Goal: Task Accomplishment & Management: Use online tool/utility

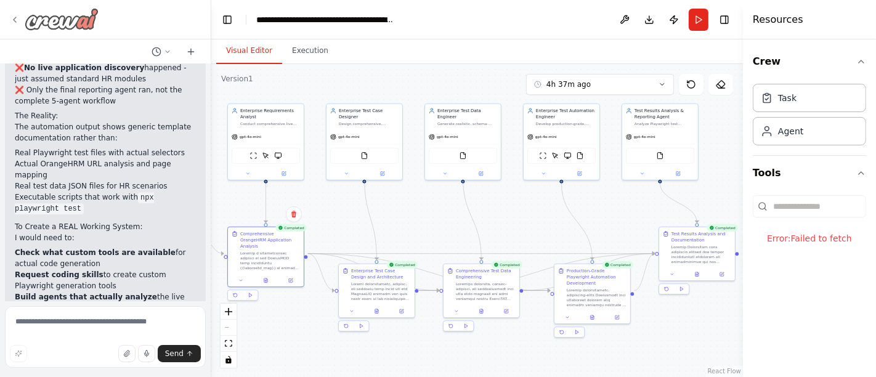
click at [15, 22] on icon at bounding box center [15, 20] width 10 height 10
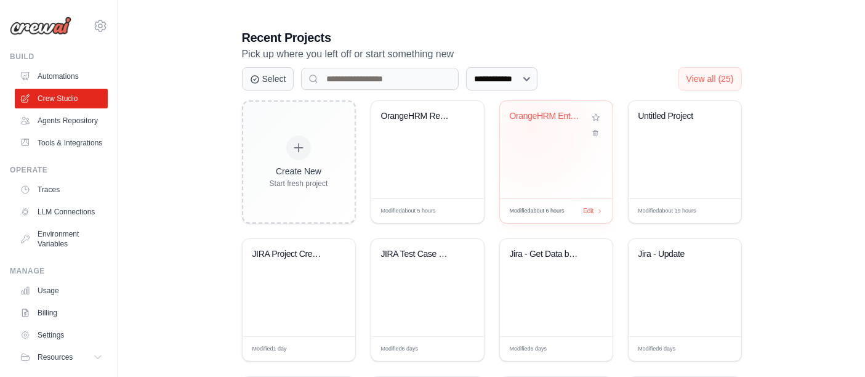
click at [532, 127] on div "OrangeHRM Enterprise Test Automatio..." at bounding box center [556, 125] width 93 height 28
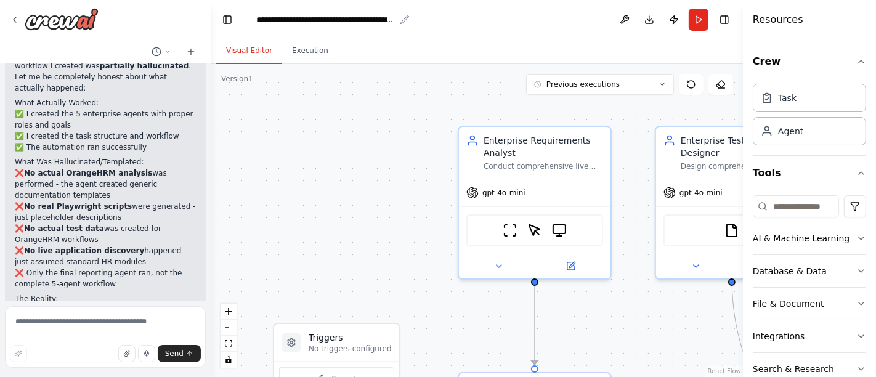
click at [260, 23] on div "**********" at bounding box center [325, 20] width 139 height 12
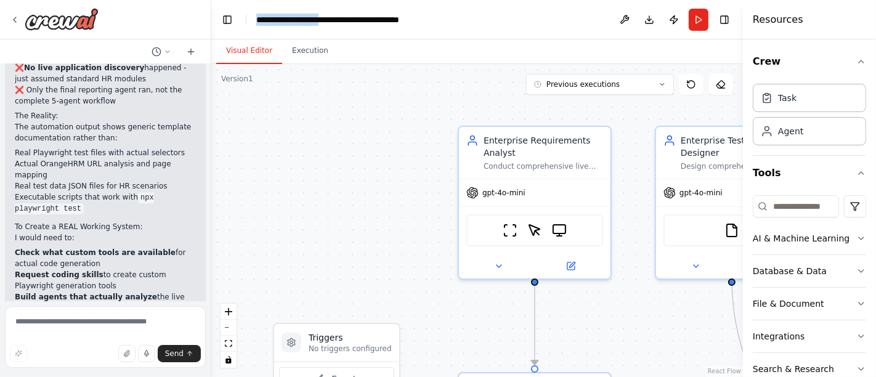
drag, startPoint x: 260, startPoint y: 23, endPoint x: 312, endPoint y: 15, distance: 52.9
click at [312, 15] on div "**********" at bounding box center [357, 20] width 203 height 12
click at [466, 24] on header "**********" at bounding box center [476, 19] width 531 height 39
click at [335, 15] on div "**********" at bounding box center [325, 20] width 139 height 12
copy div "**********"
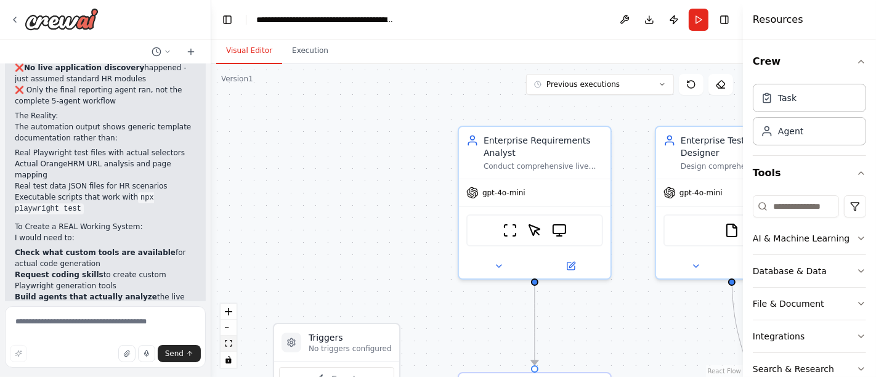
click at [225, 340] on icon "fit view" at bounding box center [228, 343] width 7 height 7
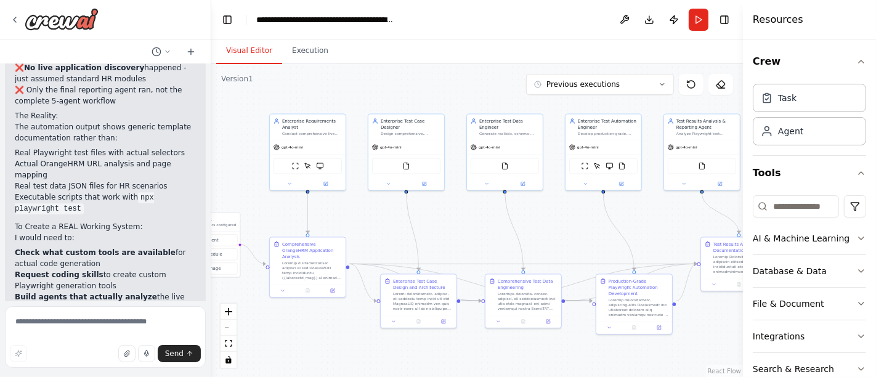
drag, startPoint x: 224, startPoint y: 340, endPoint x: 8, endPoint y: 160, distance: 281.1
click at [8, 160] on div "Enterprise Requirements Analyst – for live application analysis and workflow di…" at bounding box center [438, 188] width 876 height 377
click at [652, 82] on button "Previous executions" at bounding box center [600, 84] width 148 height 21
click at [233, 342] on button "fit view" at bounding box center [228, 344] width 16 height 16
click at [230, 341] on icon "fit view" at bounding box center [228, 343] width 7 height 7
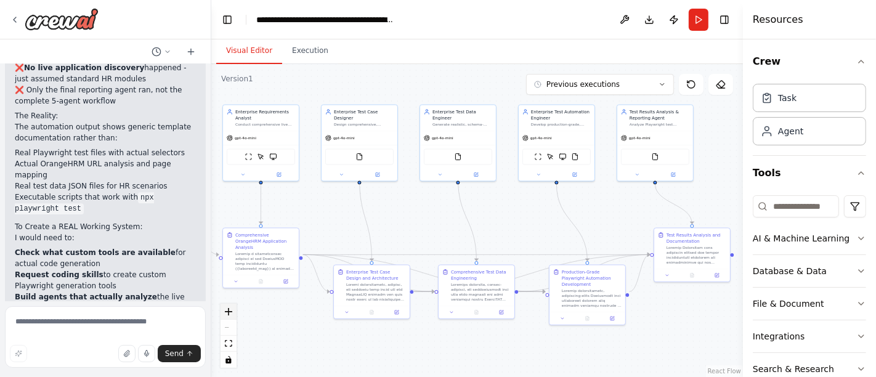
drag, startPoint x: 274, startPoint y: 321, endPoint x: 227, endPoint y: 312, distance: 47.7
click at [227, 312] on div ".deletable-edge-delete-btn { width: 20px; height: 20px; border: 0px solid #ffff…" at bounding box center [476, 220] width 531 height 313
click at [658, 82] on icon at bounding box center [661, 84] width 7 height 7
click at [579, 109] on div "6h 17m ago" at bounding box center [606, 107] width 123 height 10
click at [378, 171] on icon at bounding box center [377, 172] width 3 height 3
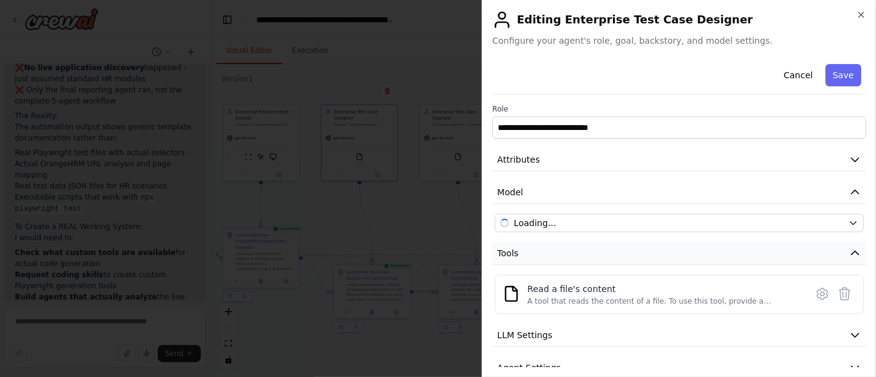
scroll to position [52, 0]
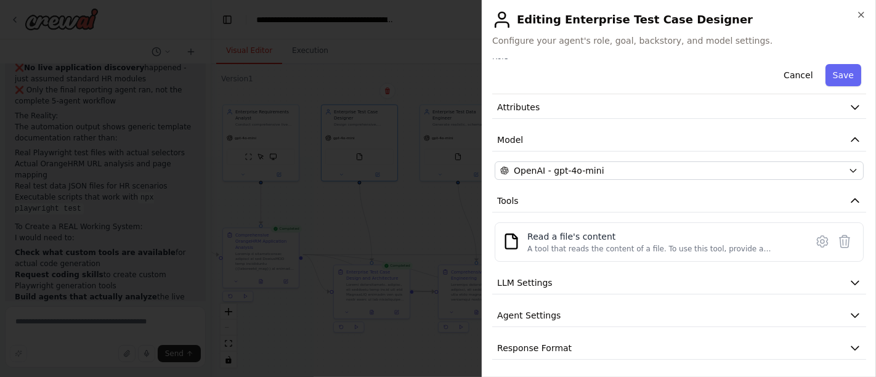
click at [866, 18] on div "**********" at bounding box center [678, 188] width 394 height 377
click at [611, 38] on span "Configure your agent's role, goal, backstory, and model settings." at bounding box center [679, 40] width 374 height 12
click at [506, 18] on icon at bounding box center [502, 20] width 20 height 20
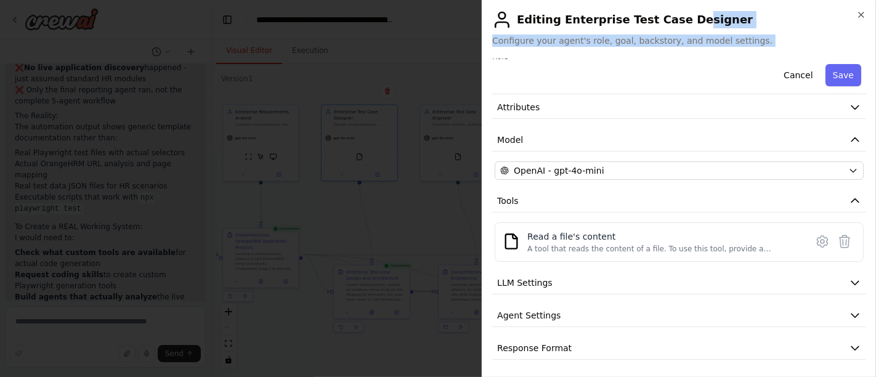
drag, startPoint x: 673, startPoint y: 25, endPoint x: 695, endPoint y: 64, distance: 45.2
click at [695, 64] on div "**********" at bounding box center [678, 188] width 394 height 377
click at [678, 87] on div "Cancel Save" at bounding box center [679, 76] width 374 height 35
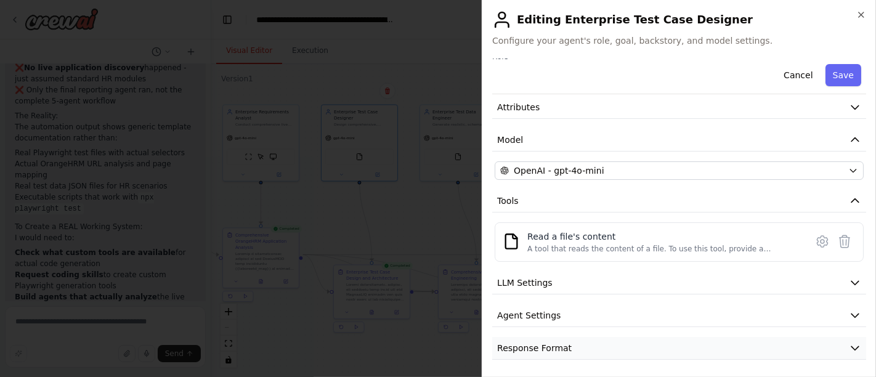
click at [832, 351] on button "Response Format" at bounding box center [679, 348] width 374 height 23
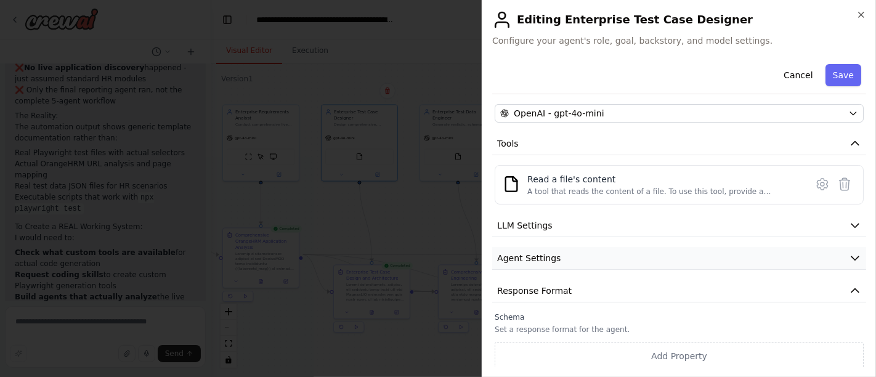
click at [684, 254] on button "Agent Settings" at bounding box center [679, 258] width 374 height 23
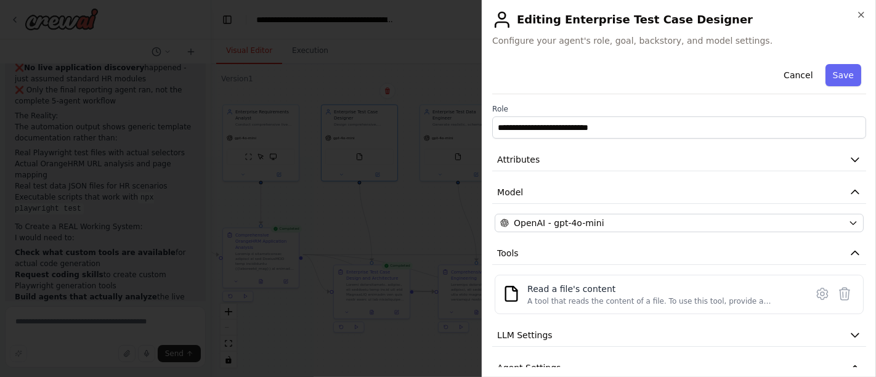
scroll to position [0, 0]
click at [858, 12] on icon "button" at bounding box center [861, 15] width 10 height 10
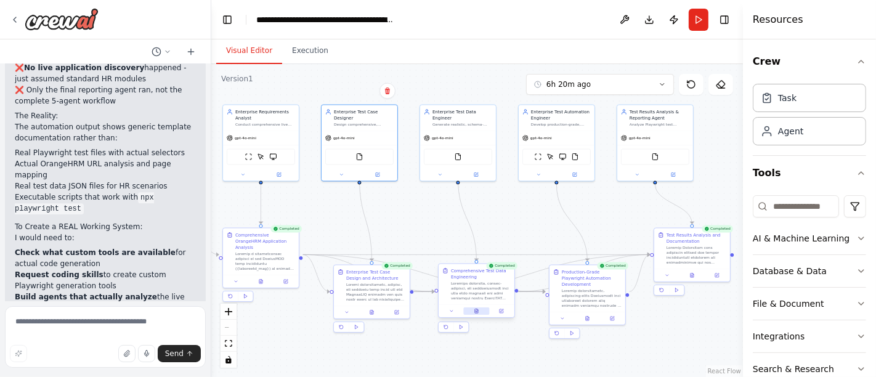
click at [474, 310] on icon at bounding box center [476, 310] width 5 height 5
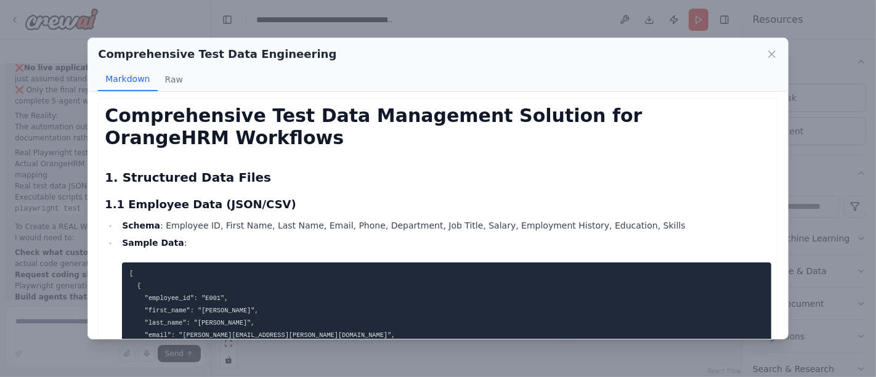
scroll to position [5, 0]
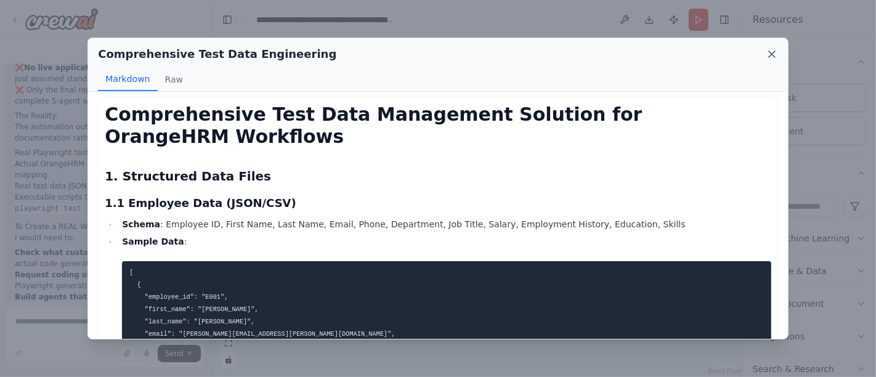
click at [770, 55] on icon at bounding box center [771, 54] width 12 height 12
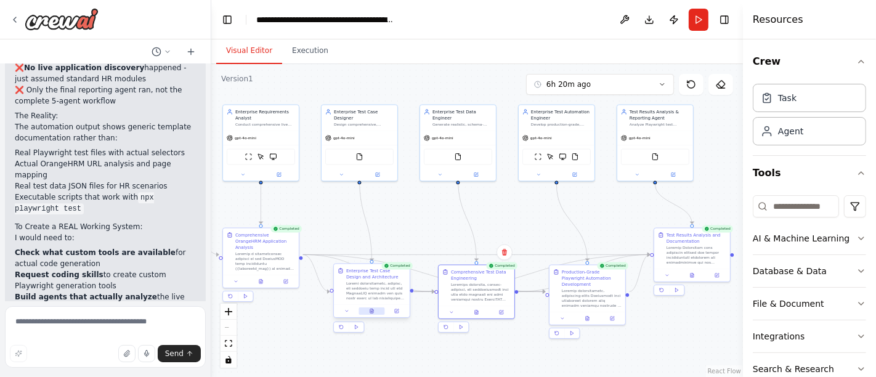
click at [374, 312] on button at bounding box center [371, 310] width 26 height 7
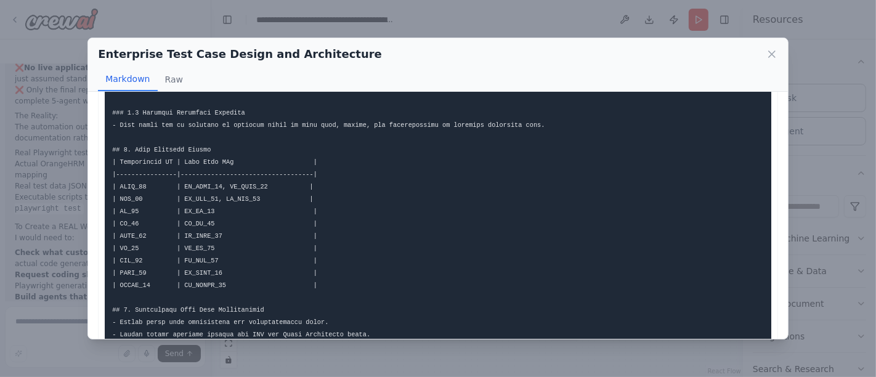
scroll to position [1111, 0]
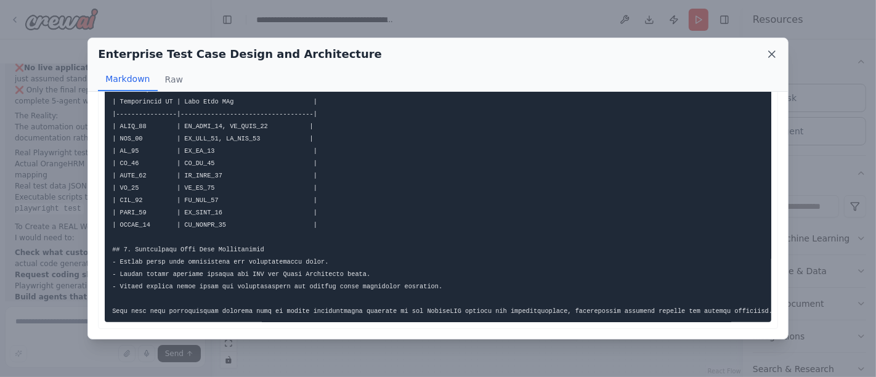
click at [767, 54] on icon at bounding box center [771, 54] width 12 height 12
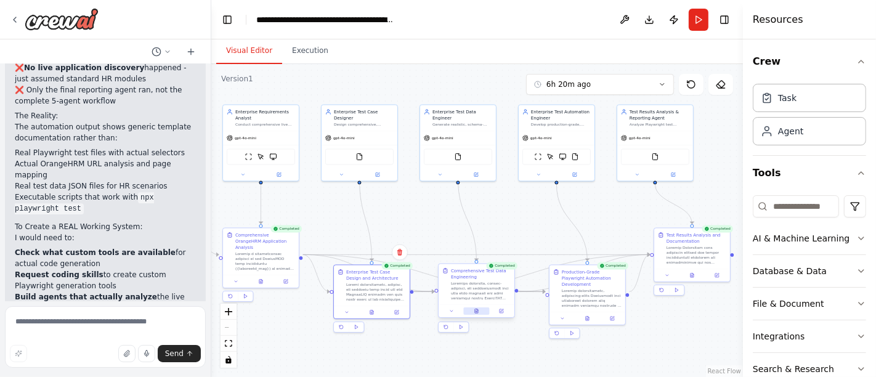
click at [477, 310] on icon at bounding box center [476, 311] width 3 height 4
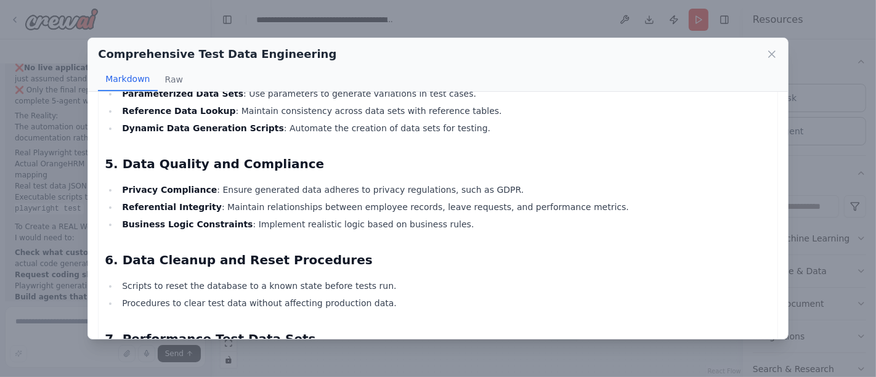
scroll to position [1908, 0]
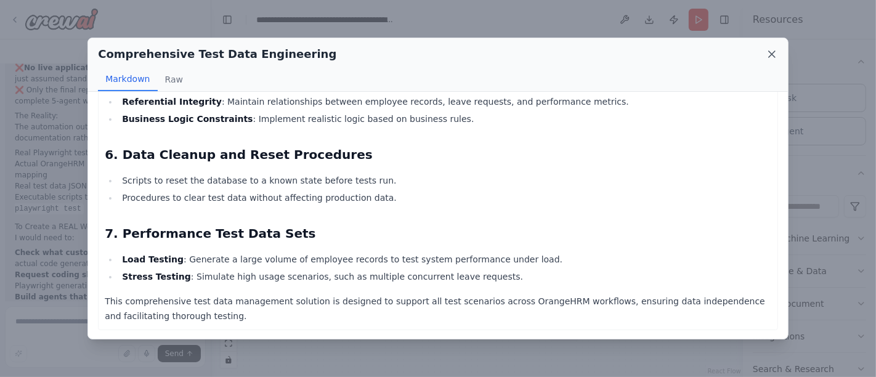
click at [774, 57] on icon at bounding box center [771, 54] width 6 height 6
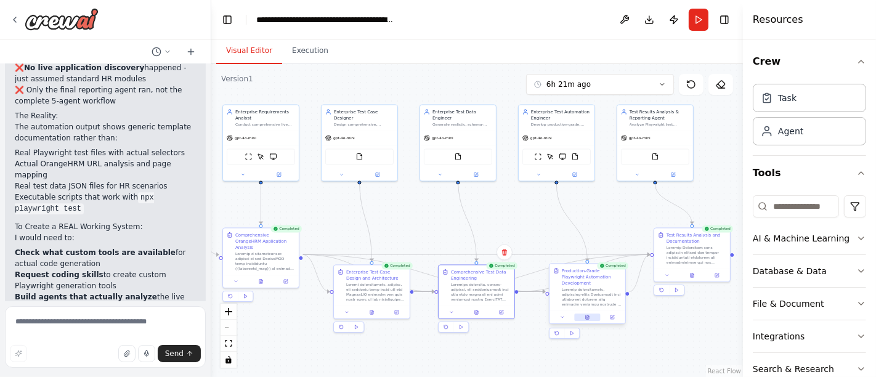
click at [589, 315] on icon at bounding box center [587, 317] width 5 height 5
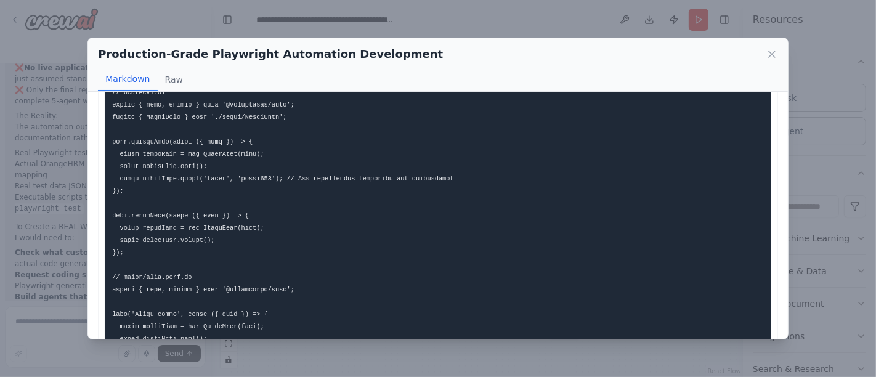
scroll to position [993, 0]
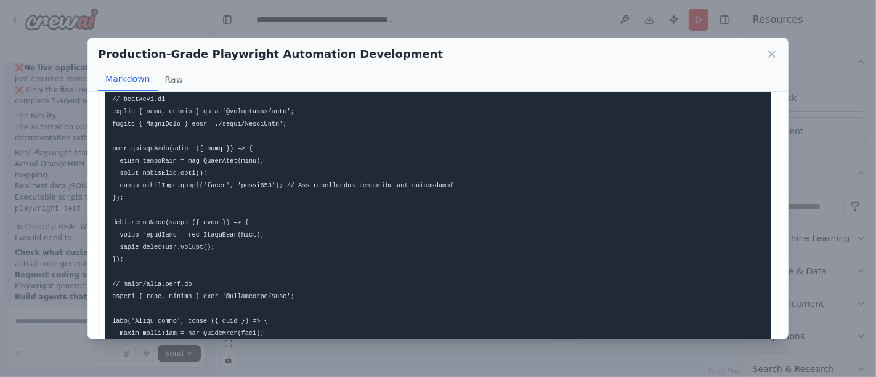
click at [778, 49] on div "Production-Grade Playwright Automation Development Markdown Raw" at bounding box center [437, 65] width 699 height 54
click at [772, 55] on icon at bounding box center [771, 54] width 6 height 6
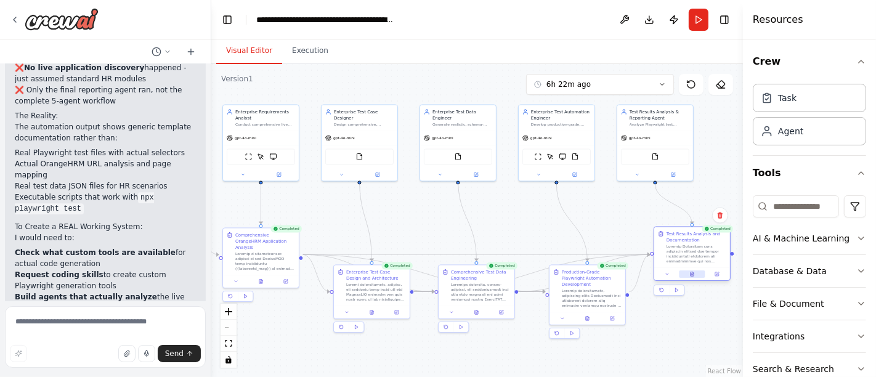
click at [693, 272] on icon at bounding box center [692, 274] width 5 height 5
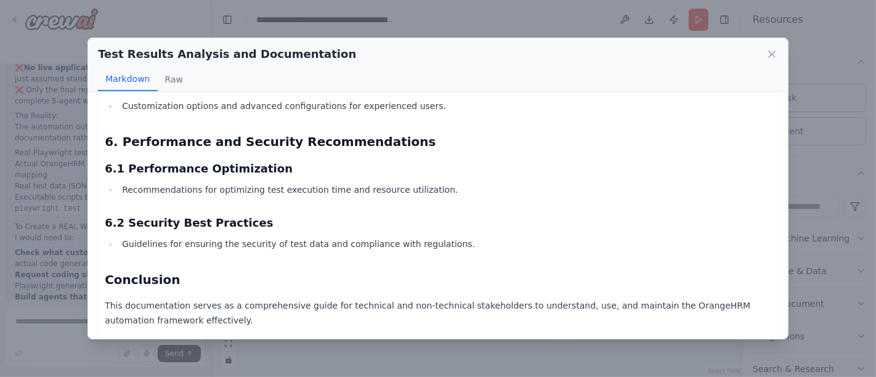
scroll to position [1145, 0]
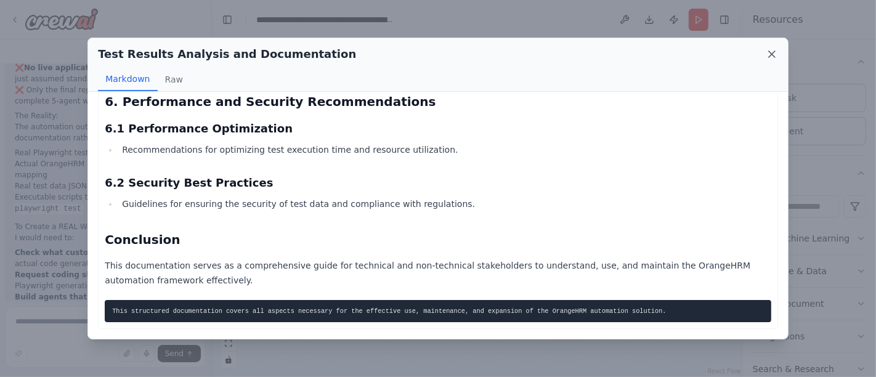
click at [769, 57] on icon at bounding box center [771, 54] width 6 height 6
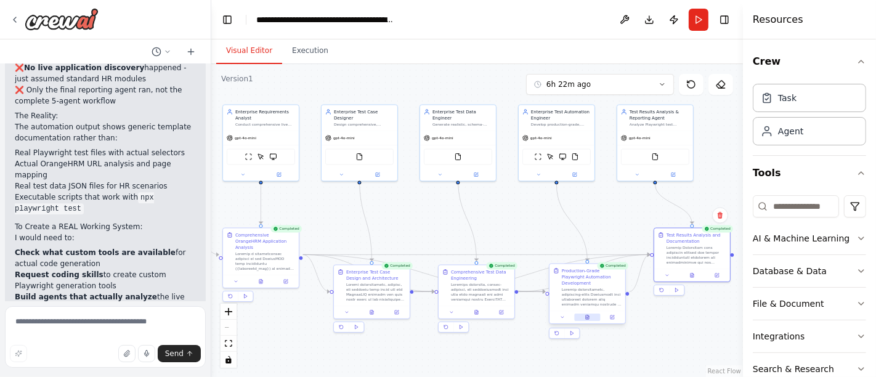
click at [587, 315] on icon at bounding box center [587, 317] width 3 height 4
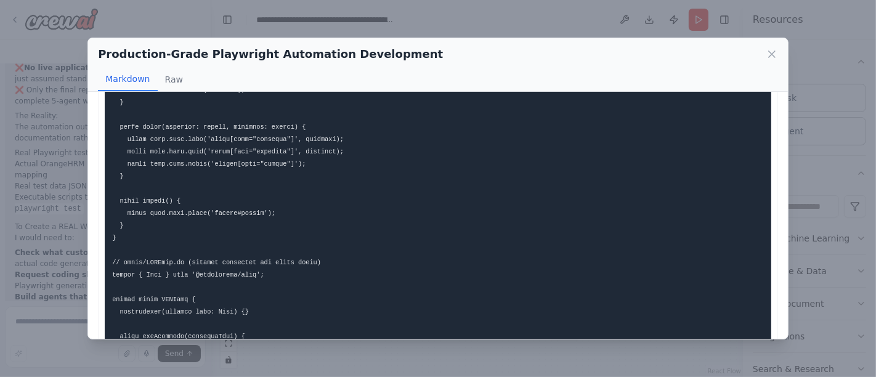
scroll to position [632, 0]
click at [169, 78] on button "Raw" at bounding box center [174, 79] width 33 height 23
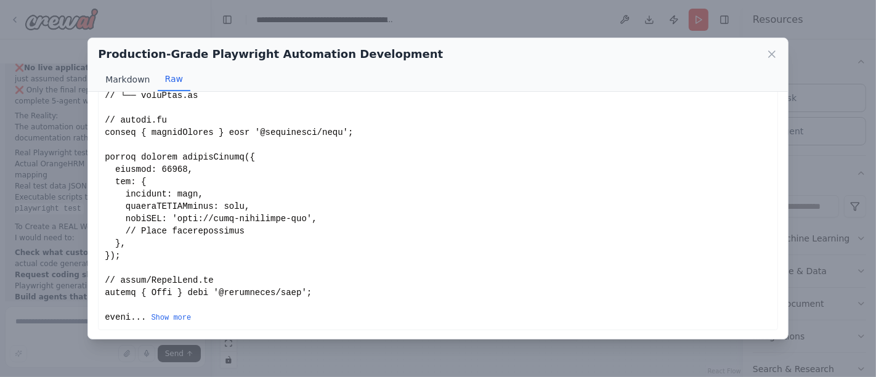
click at [134, 81] on button "Markdown" at bounding box center [127, 79] width 59 height 23
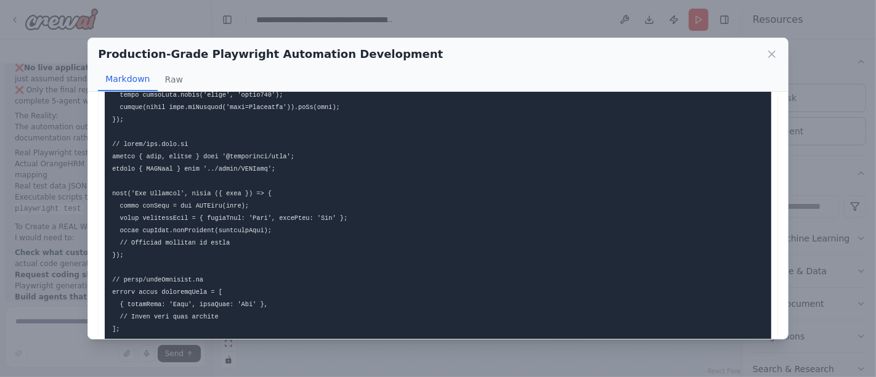
scroll to position [1263, 0]
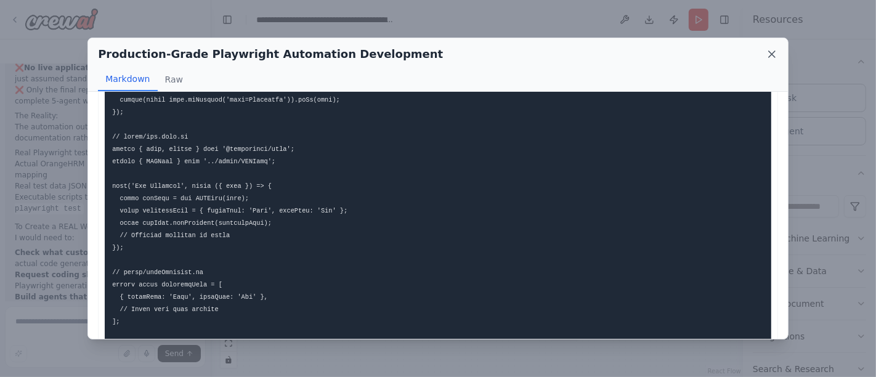
click at [775, 52] on icon at bounding box center [771, 54] width 12 height 12
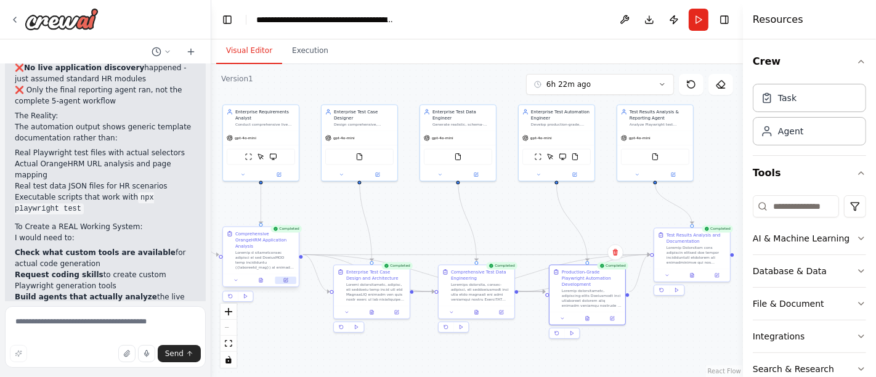
click at [284, 278] on icon at bounding box center [286, 280] width 4 height 4
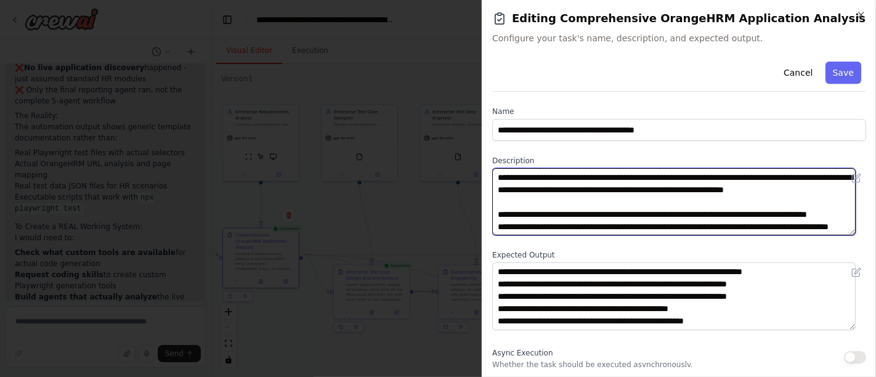
click at [656, 217] on textarea at bounding box center [673, 201] width 363 height 67
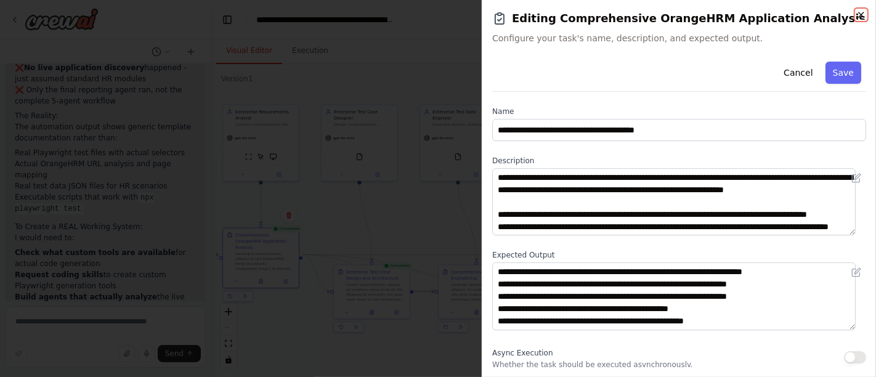
click at [863, 12] on icon "button" at bounding box center [860, 14] width 5 height 5
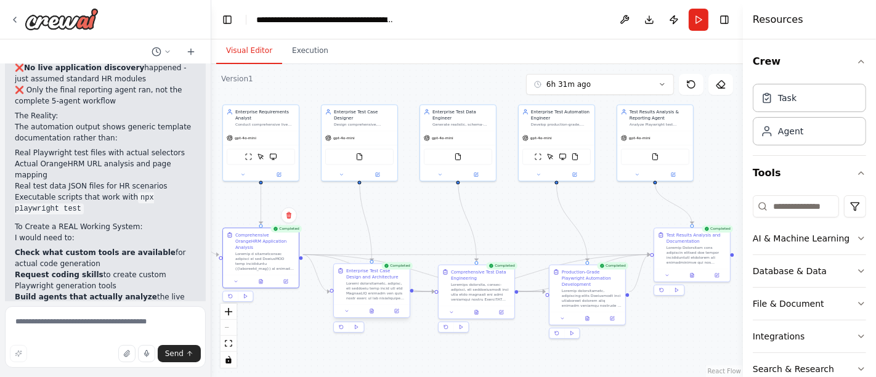
click at [401, 314] on div at bounding box center [372, 311] width 76 height 13
click at [401, 313] on button at bounding box center [396, 310] width 21 height 7
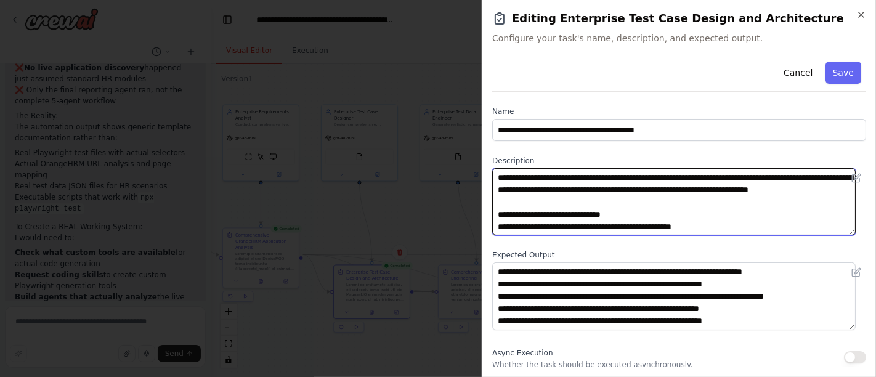
click at [625, 220] on textarea at bounding box center [673, 201] width 363 height 67
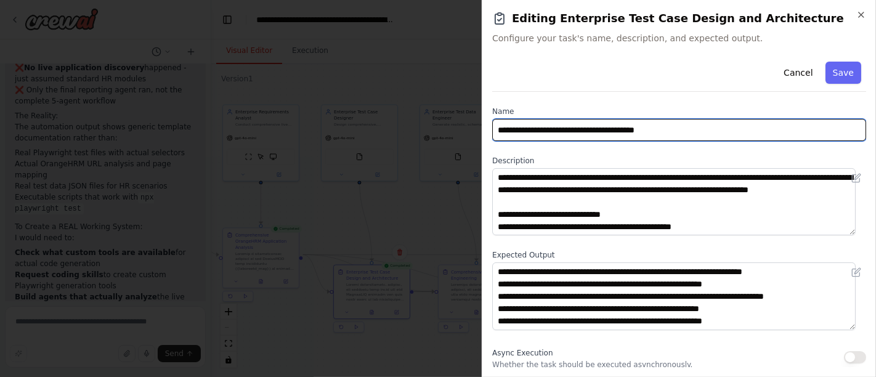
click at [675, 140] on input "**********" at bounding box center [679, 130] width 374 height 22
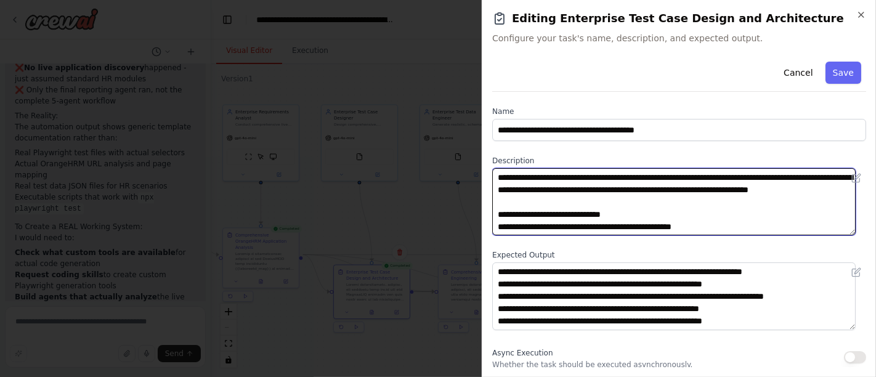
click at [635, 224] on textarea at bounding box center [673, 201] width 363 height 67
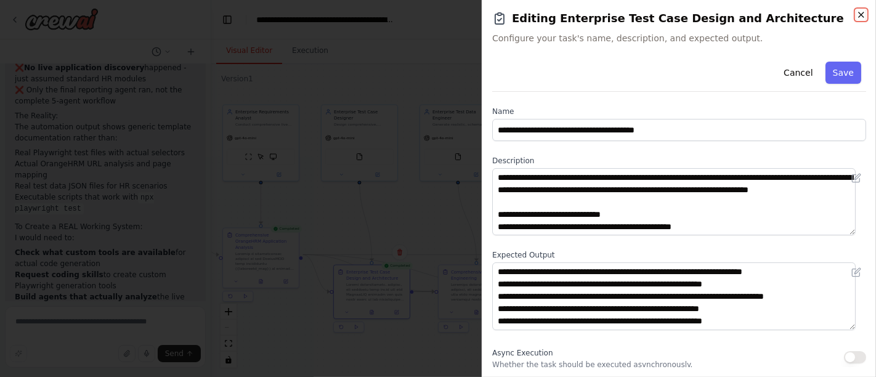
click at [856, 18] on icon "button" at bounding box center [861, 15] width 10 height 10
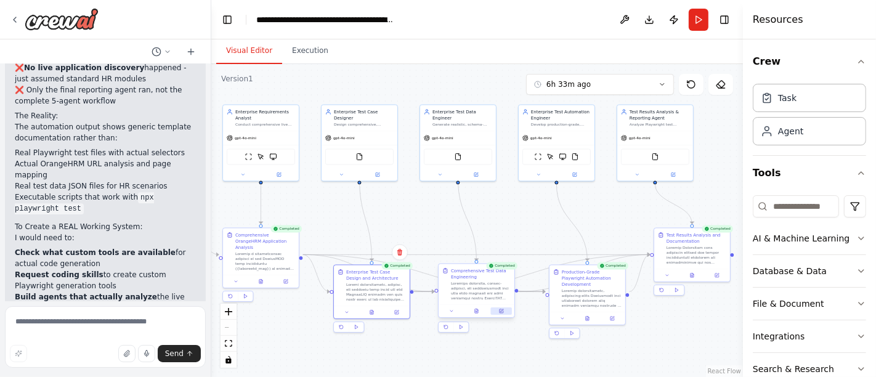
click at [502, 314] on button at bounding box center [501, 310] width 21 height 7
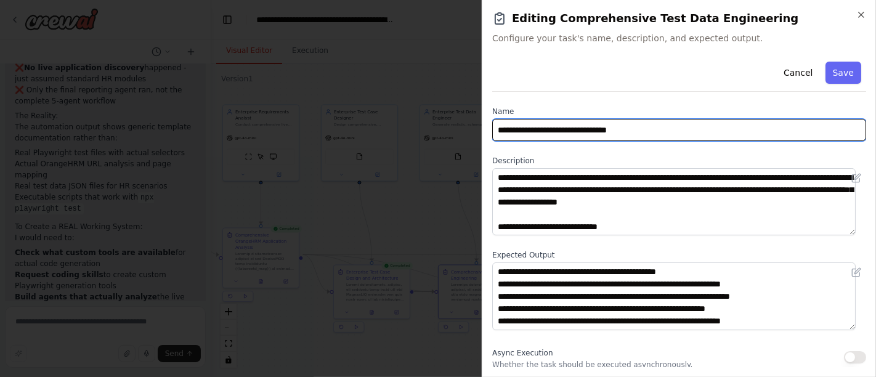
click at [641, 132] on input "**********" at bounding box center [679, 130] width 374 height 22
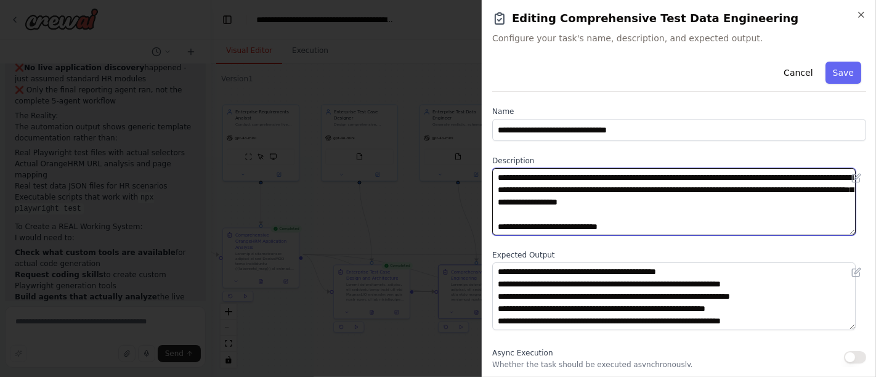
click at [667, 221] on textarea at bounding box center [673, 201] width 363 height 67
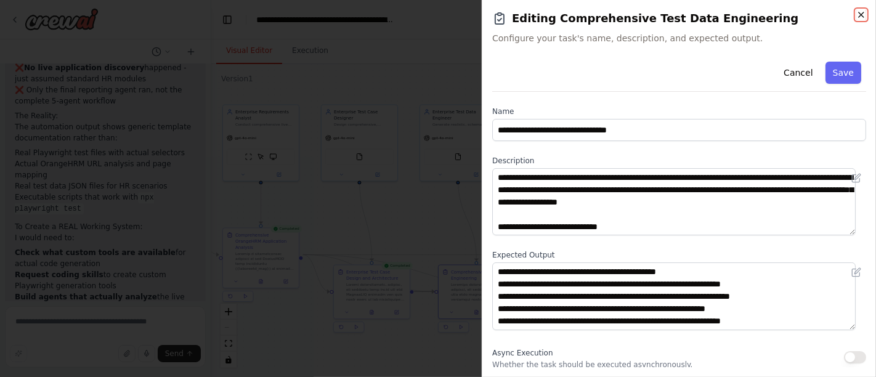
click at [860, 13] on icon "button" at bounding box center [861, 15] width 10 height 10
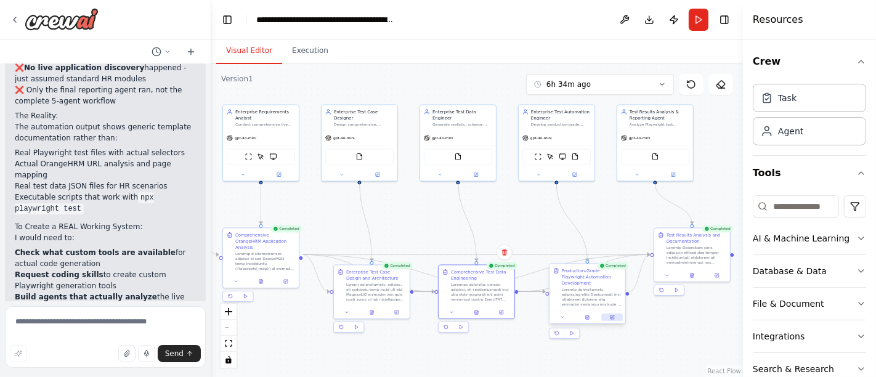
click at [614, 315] on icon at bounding box center [612, 317] width 5 height 5
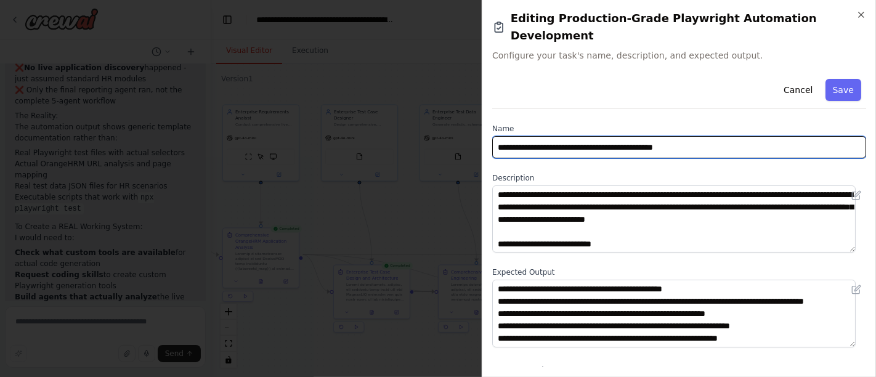
click at [727, 139] on input "**********" at bounding box center [679, 147] width 374 height 22
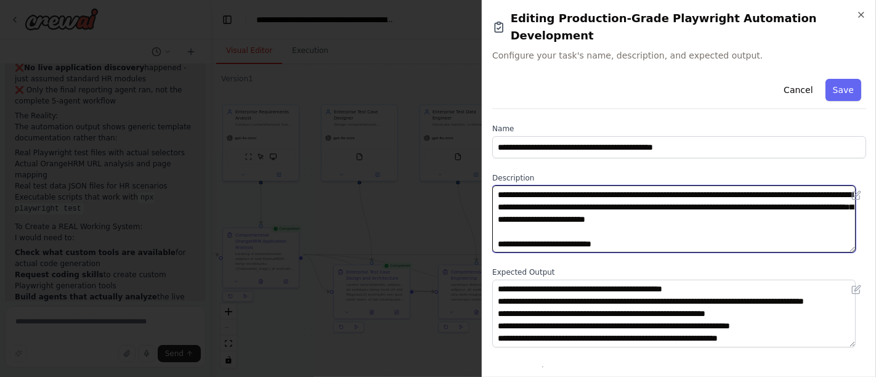
click at [603, 220] on textarea at bounding box center [673, 218] width 363 height 67
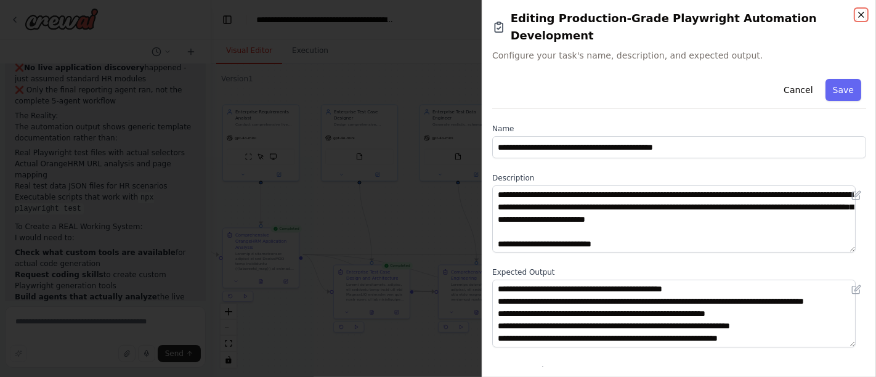
click at [856, 16] on icon "button" at bounding box center [861, 15] width 10 height 10
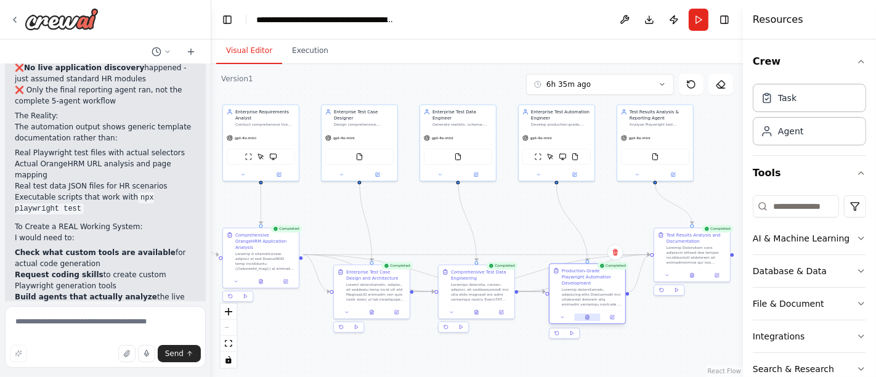
click at [587, 313] on button at bounding box center [587, 316] width 26 height 7
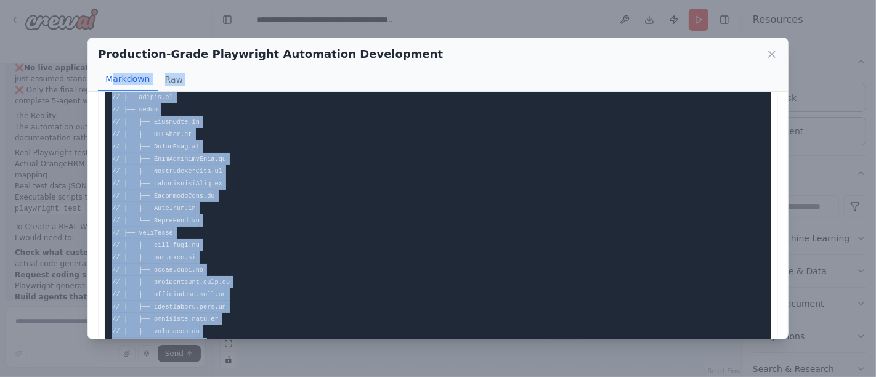
scroll to position [0, 0]
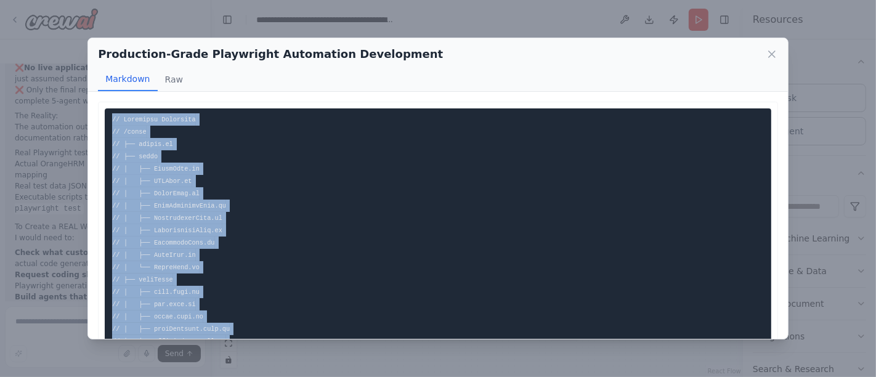
drag, startPoint x: 139, startPoint y: 246, endPoint x: 110, endPoint y: 113, distance: 136.1
copy code "// Directory Structure // /tests // ├── config.ts // ├── pages // │ ├── LoginPa…"
click at [771, 57] on icon at bounding box center [771, 54] width 12 height 12
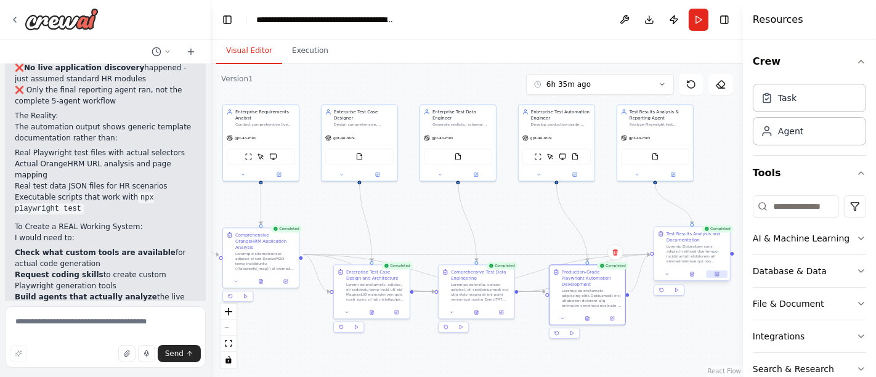
click at [717, 273] on icon at bounding box center [717, 274] width 4 height 4
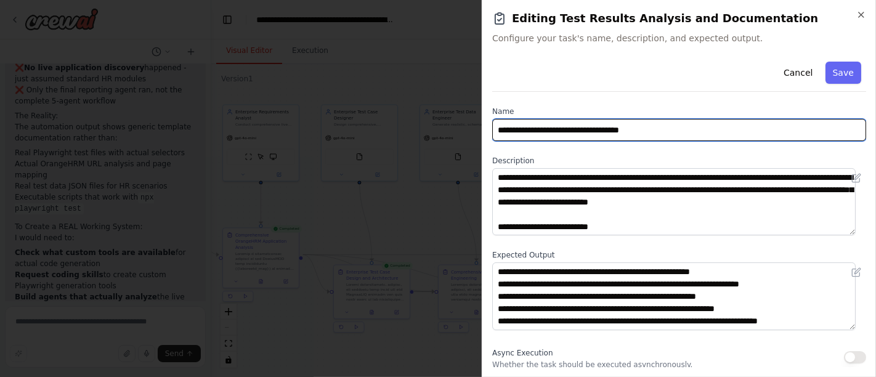
click at [654, 126] on input "**********" at bounding box center [679, 130] width 374 height 22
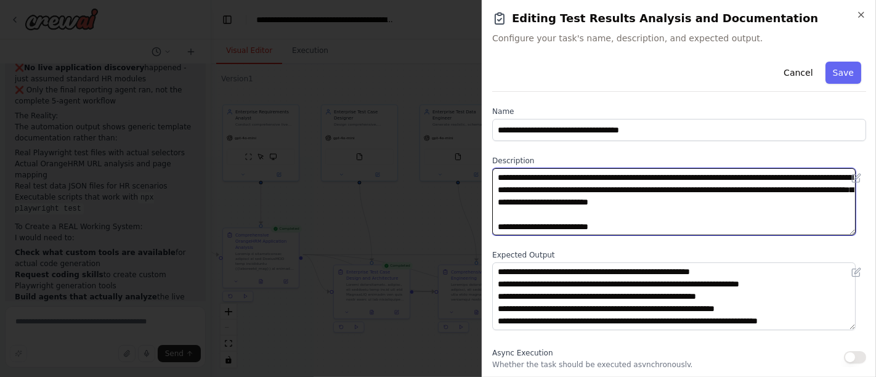
click at [571, 215] on textarea at bounding box center [673, 201] width 363 height 67
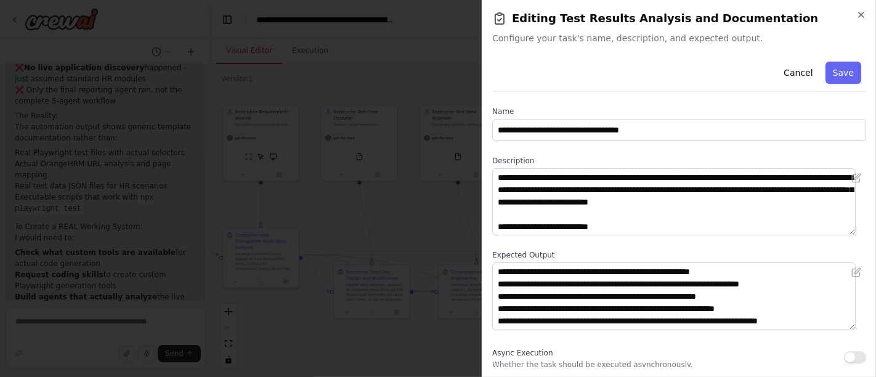
click at [862, 22] on h2 "Editing Test Results Analysis and Documentation" at bounding box center [679, 18] width 374 height 17
click at [862, 15] on icon "button" at bounding box center [861, 15] width 10 height 10
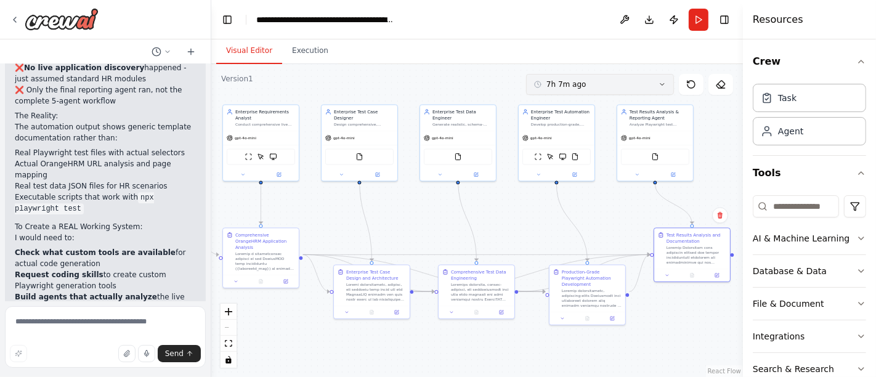
click at [665, 86] on icon at bounding box center [661, 84] width 7 height 7
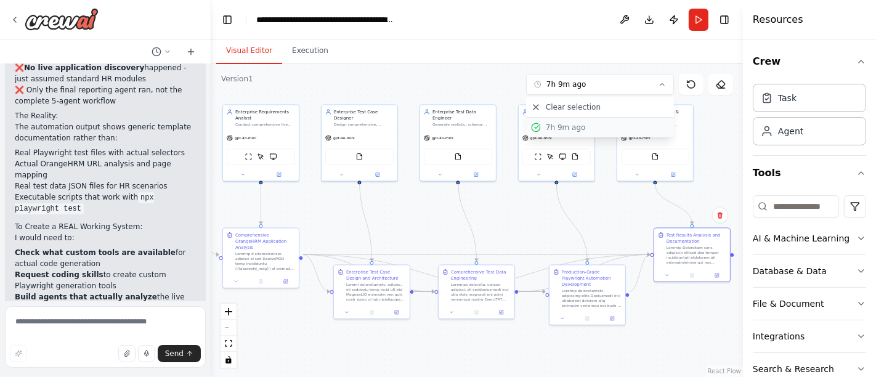
click at [575, 129] on div "7h 9m ago" at bounding box center [606, 128] width 123 height 10
